Goal: Task Accomplishment & Management: Manage account settings

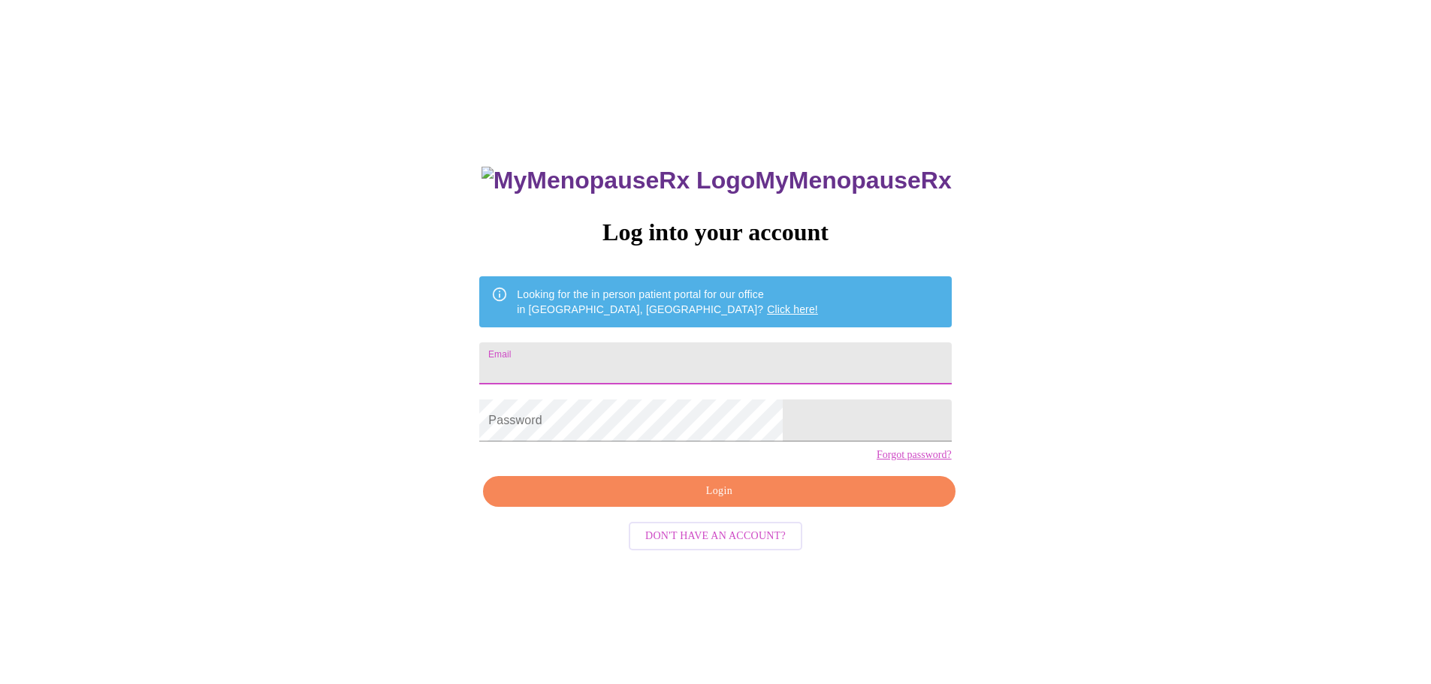
drag, startPoint x: 671, startPoint y: 340, endPoint x: 662, endPoint y: 355, distance: 16.9
click at [671, 342] on input "Email" at bounding box center [715, 363] width 472 height 42
click at [662, 357] on input "Email" at bounding box center [715, 363] width 472 height 42
type input "[EMAIL_ADDRESS][DOMAIN_NAME]"
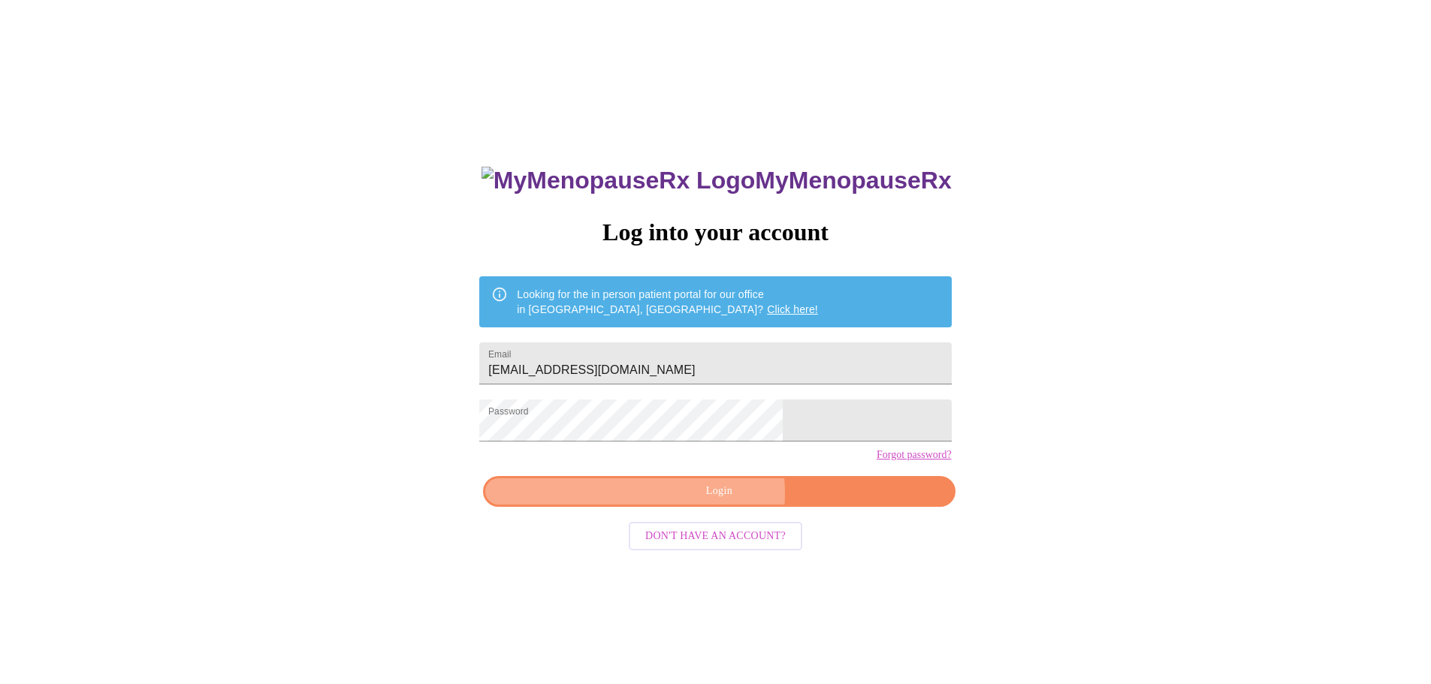
click at [711, 501] on span "Login" at bounding box center [718, 491] width 437 height 19
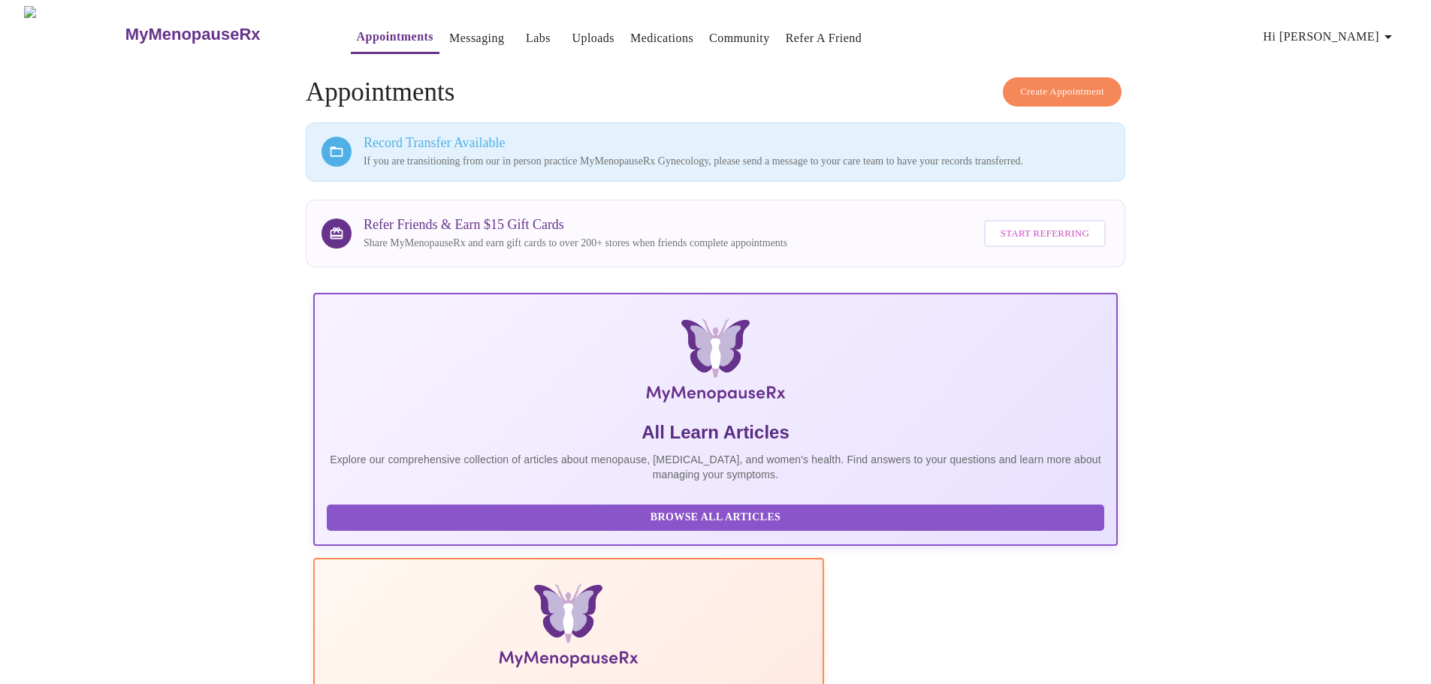
click at [572, 32] on link "Uploads" at bounding box center [593, 38] width 43 height 21
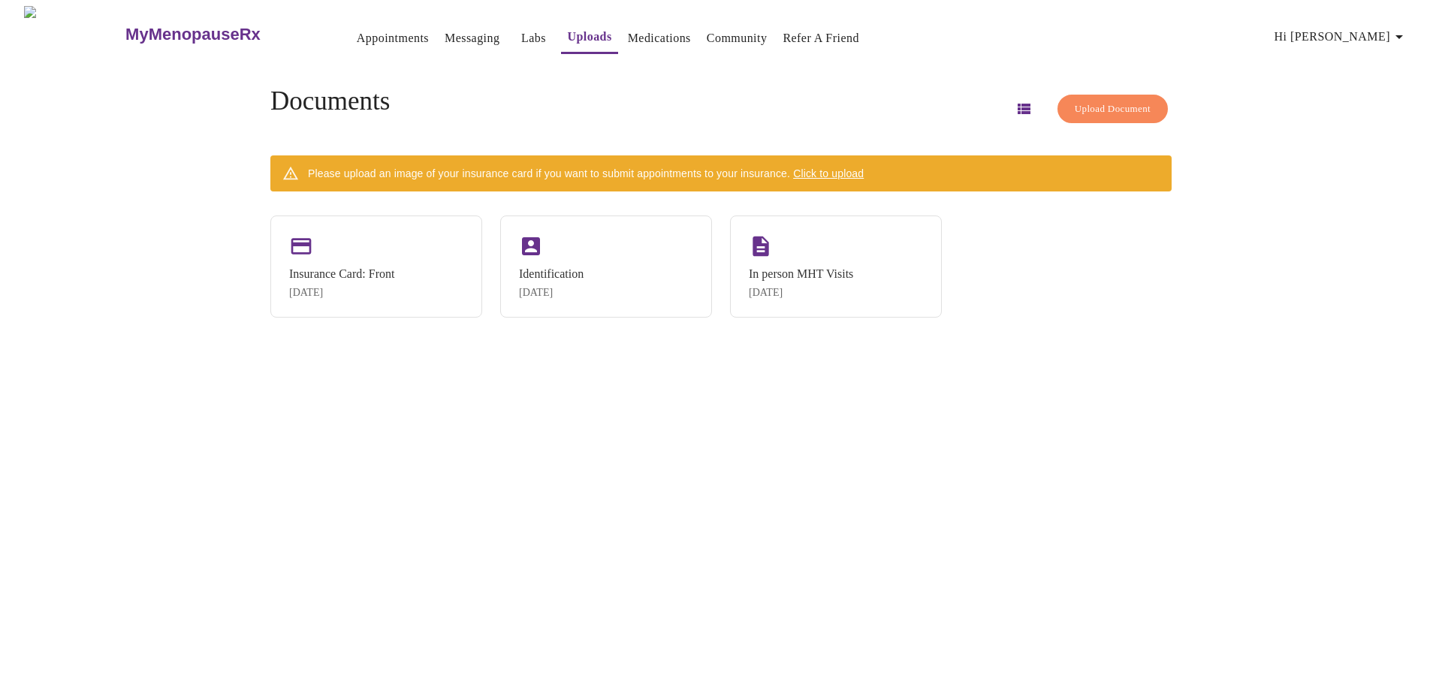
click at [853, 167] on span "Click to upload" at bounding box center [828, 173] width 71 height 12
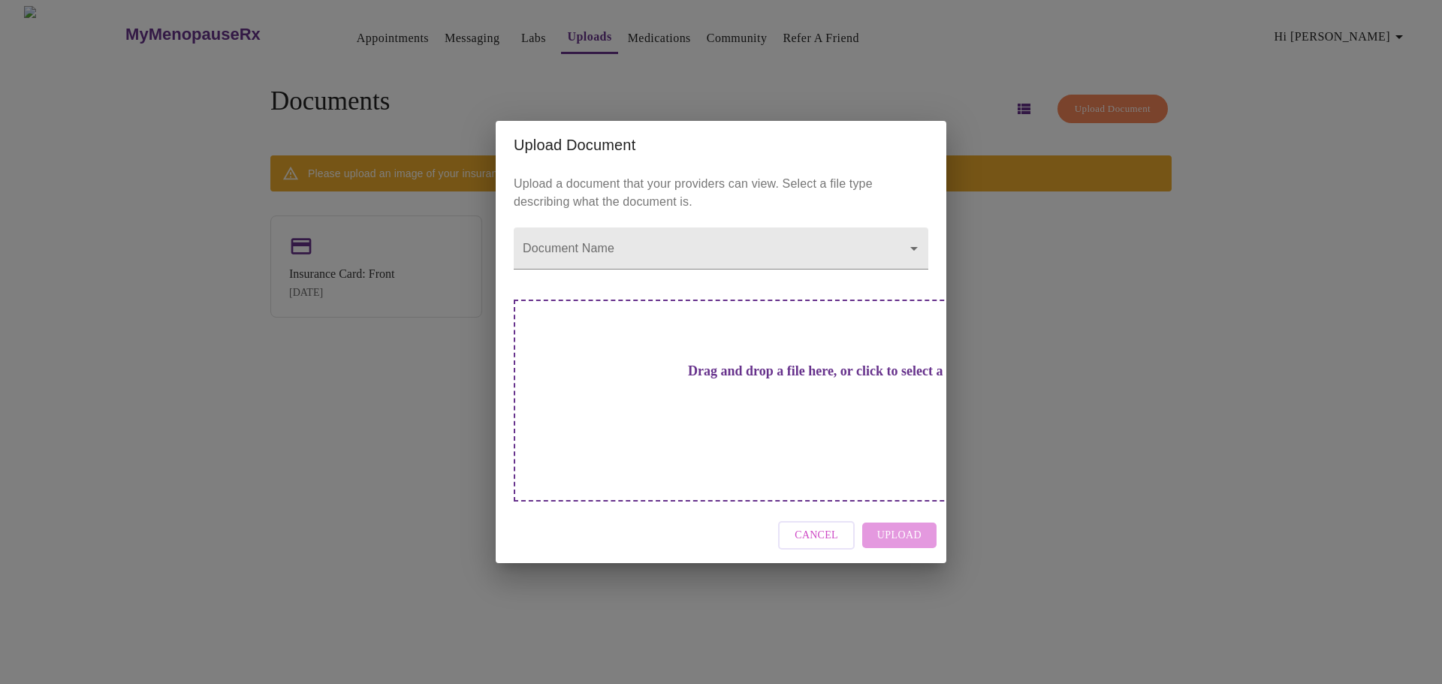
click at [707, 379] on h3 "Drag and drop a file here, or click to select a file" at bounding box center [826, 372] width 415 height 16
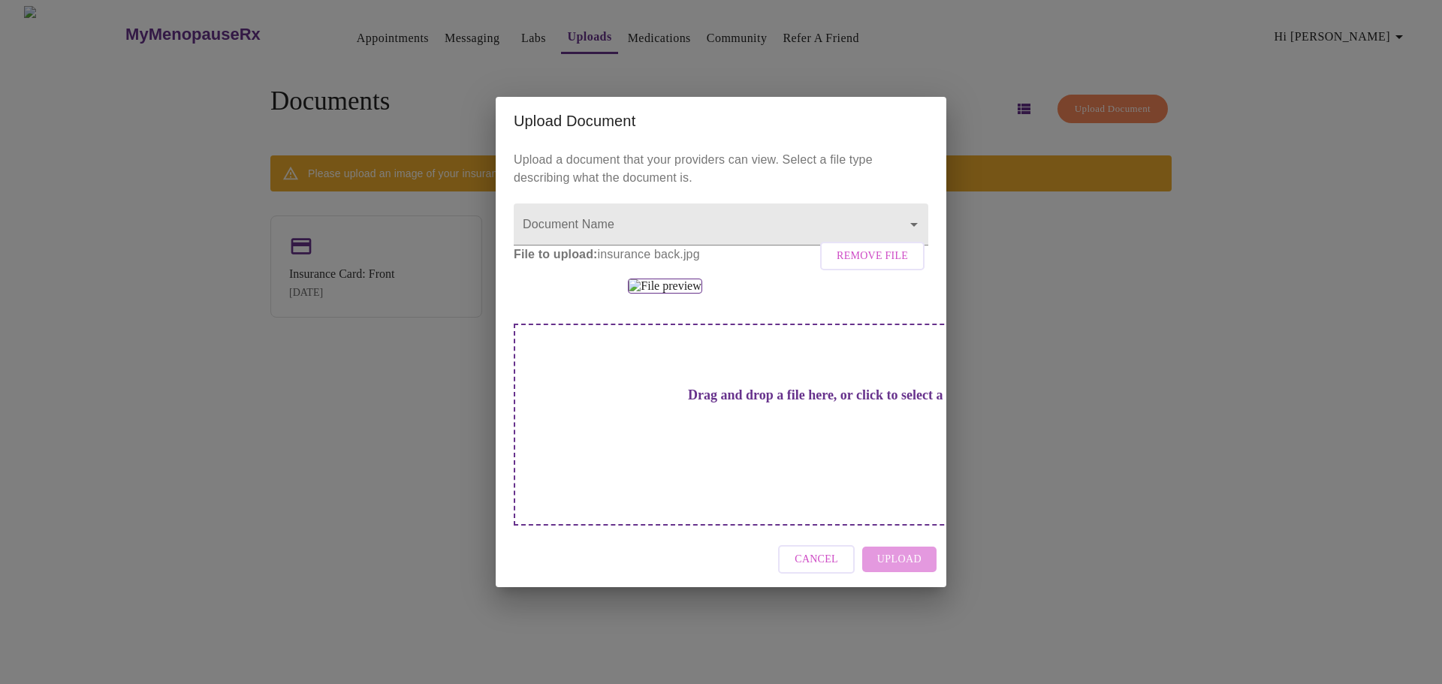
click at [907, 588] on div "Cancel Upload" at bounding box center [721, 560] width 451 height 56
click at [905, 588] on div "Cancel Upload" at bounding box center [721, 560] width 451 height 56
click at [902, 588] on div "Cancel Upload" at bounding box center [721, 560] width 451 height 56
click at [653, 403] on h3 "Drag and drop a file here, or click to select a file" at bounding box center [826, 396] width 415 height 16
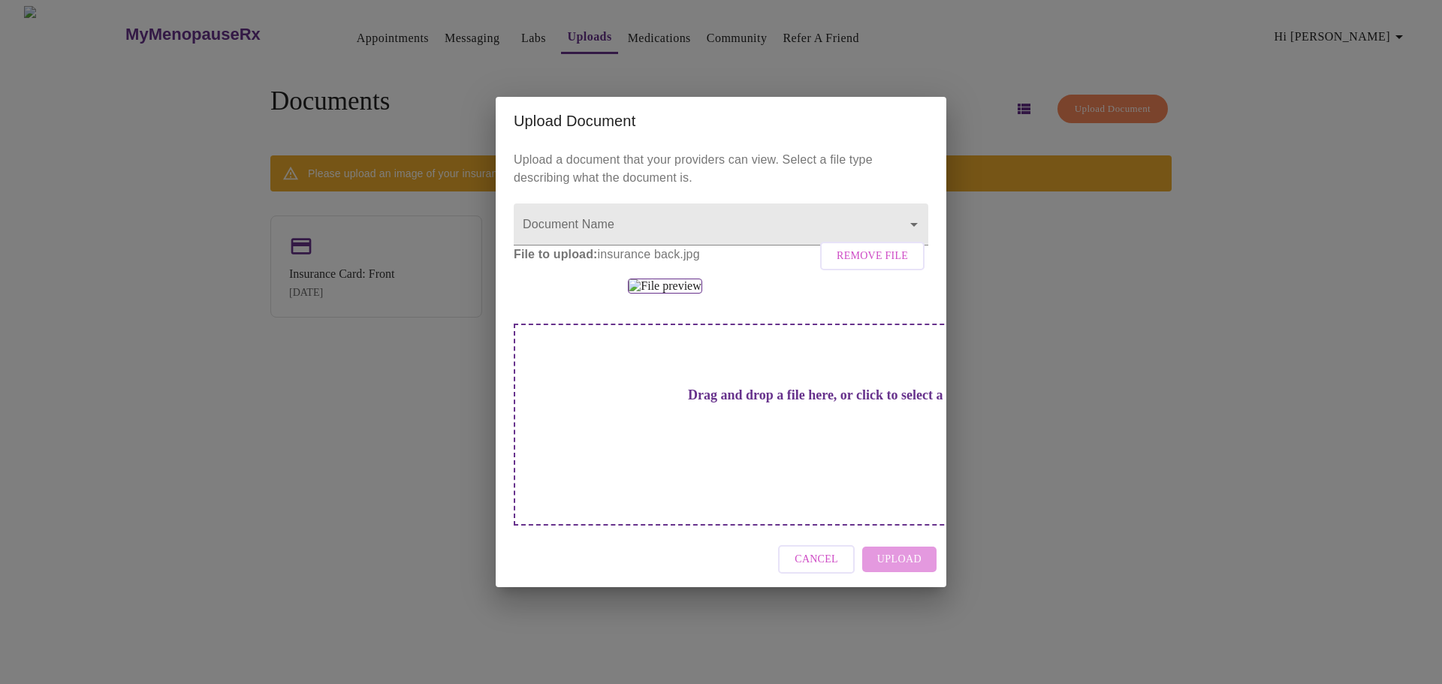
click at [901, 588] on div "Cancel Upload" at bounding box center [721, 560] width 451 height 56
click at [896, 588] on div "Cancel Upload" at bounding box center [721, 560] width 451 height 56
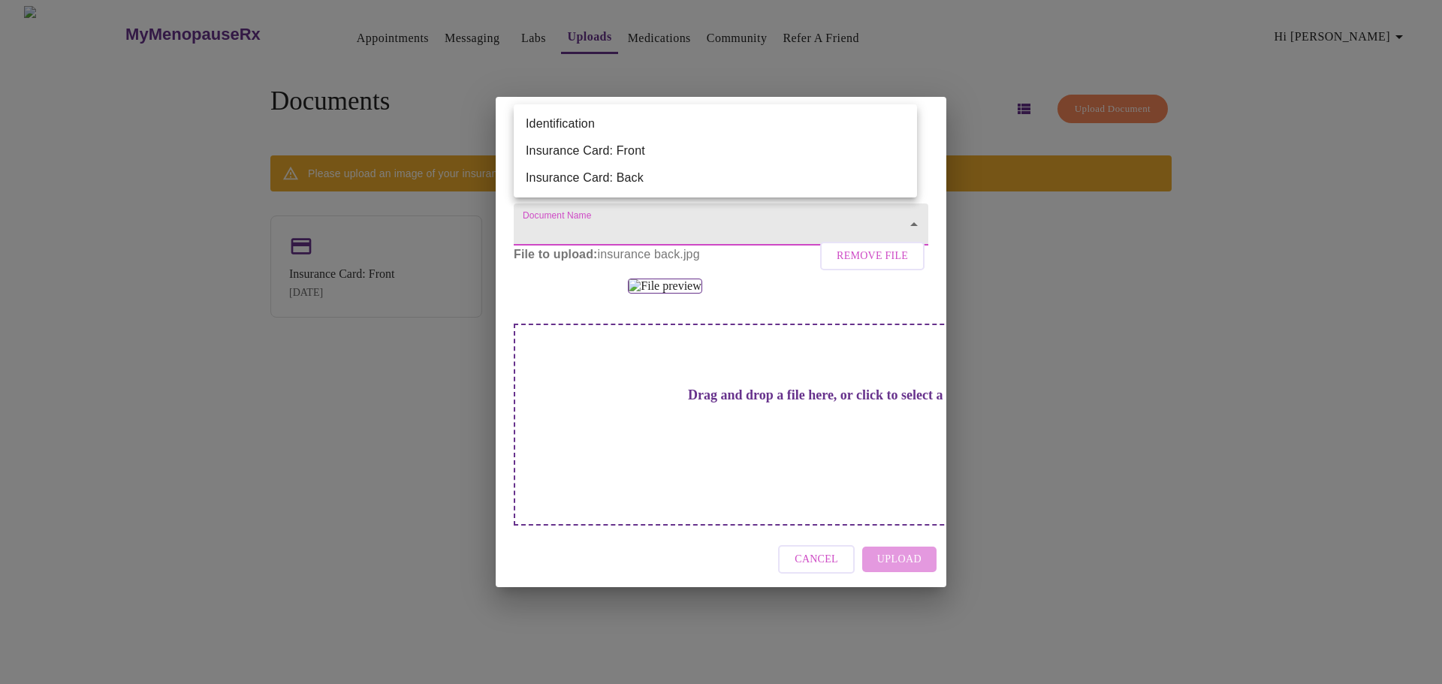
click at [707, 130] on body "MyMenopauseRx Appointments Messaging Labs Uploads Medications Community Refer a…" at bounding box center [721, 348] width 1430 height 684
click at [665, 182] on li "Insurance Card: Back" at bounding box center [715, 177] width 403 height 27
type input "Insurance Card: Back"
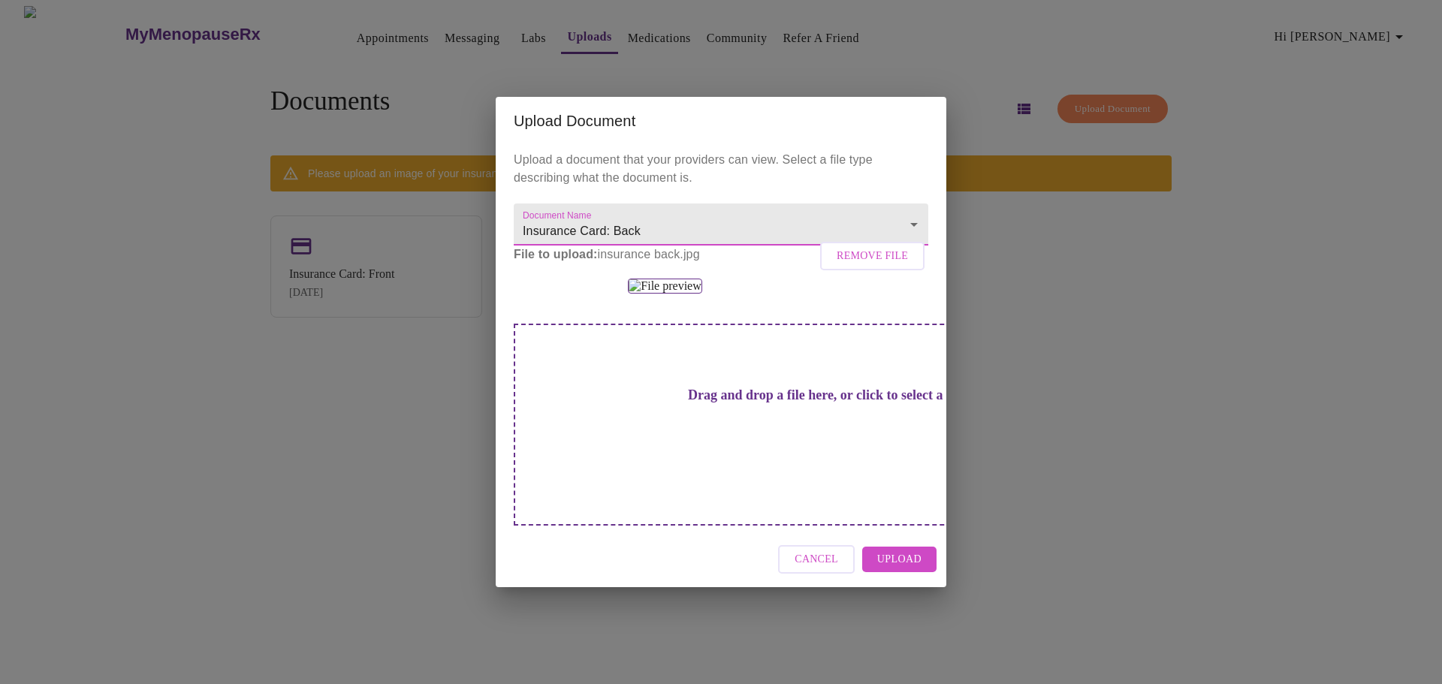
click at [896, 569] on span "Upload" at bounding box center [899, 560] width 44 height 19
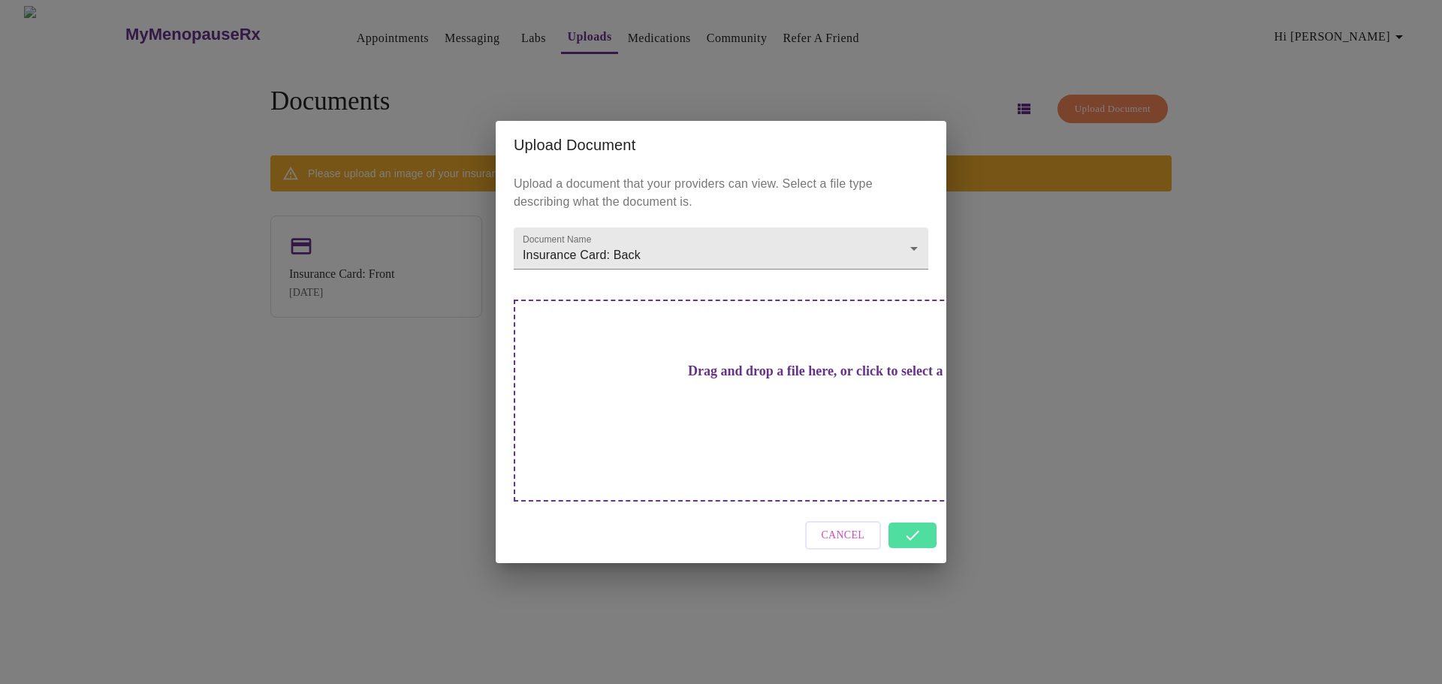
scroll to position [0, 0]
click at [1022, 472] on div "Upload Document Upload a document that your providers can view. Select a file t…" at bounding box center [721, 342] width 1442 height 684
